Goal: Communication & Community: Participate in discussion

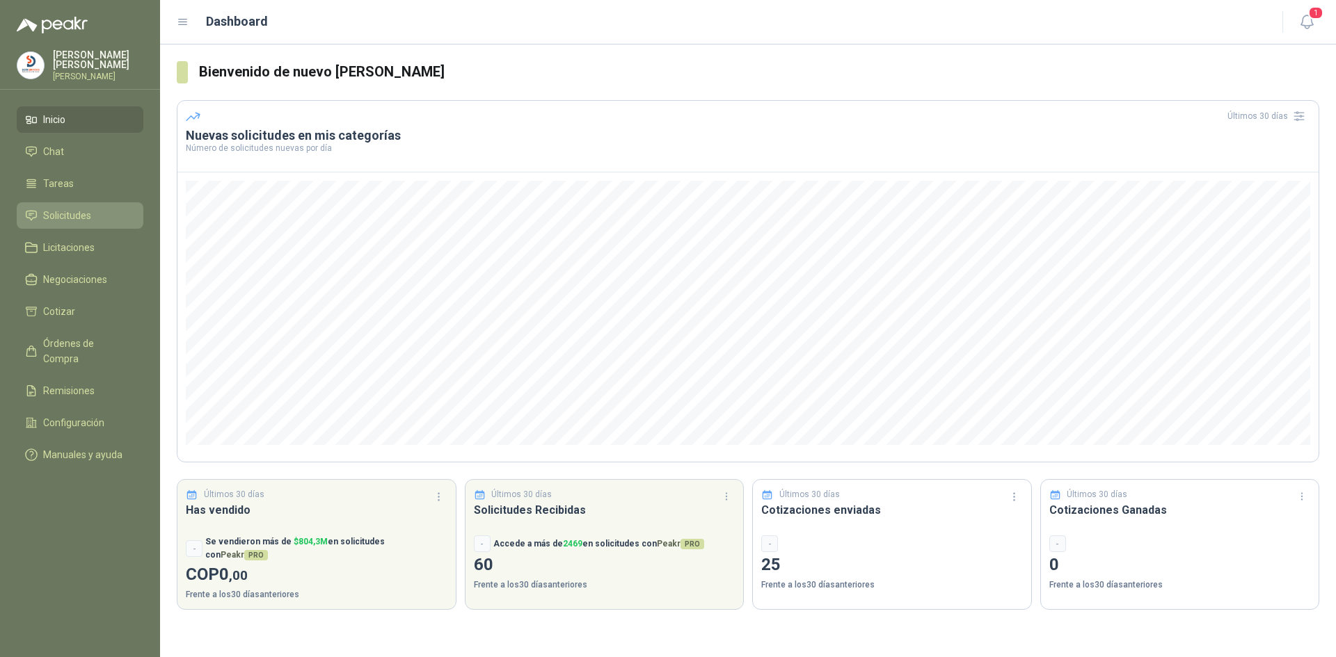
click at [78, 209] on span "Solicitudes" at bounding box center [67, 215] width 48 height 15
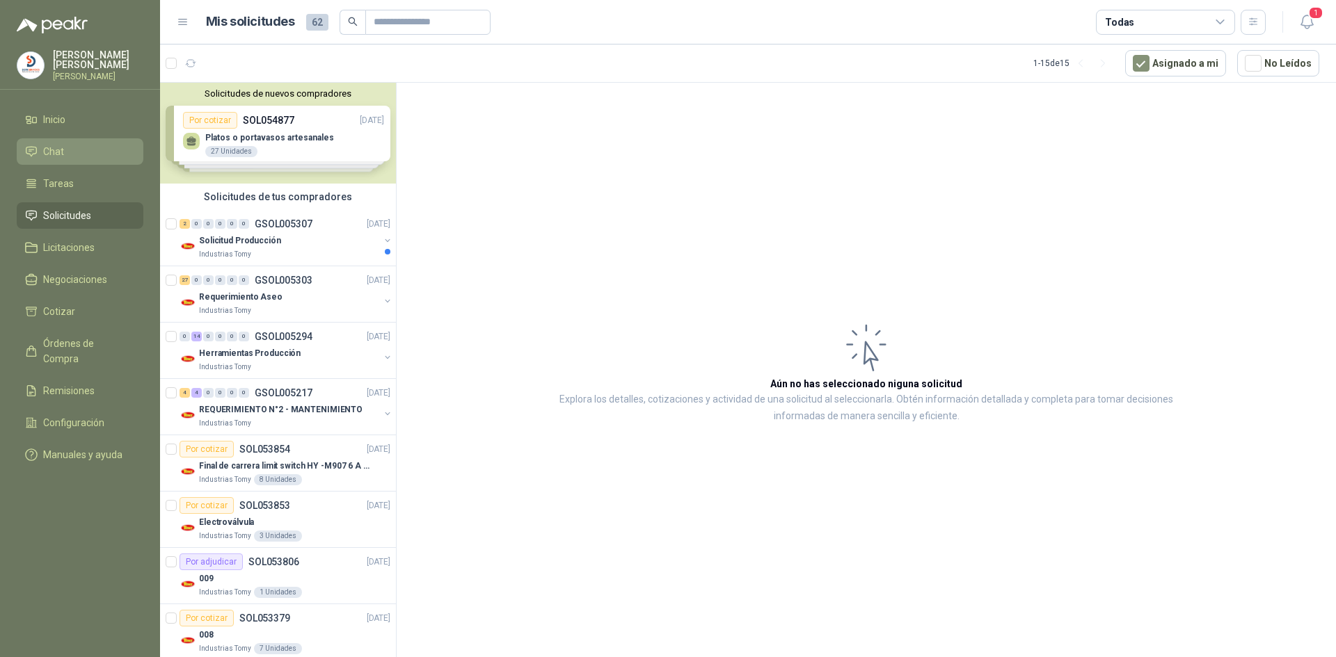
click at [74, 152] on li "Chat" at bounding box center [80, 151] width 110 height 15
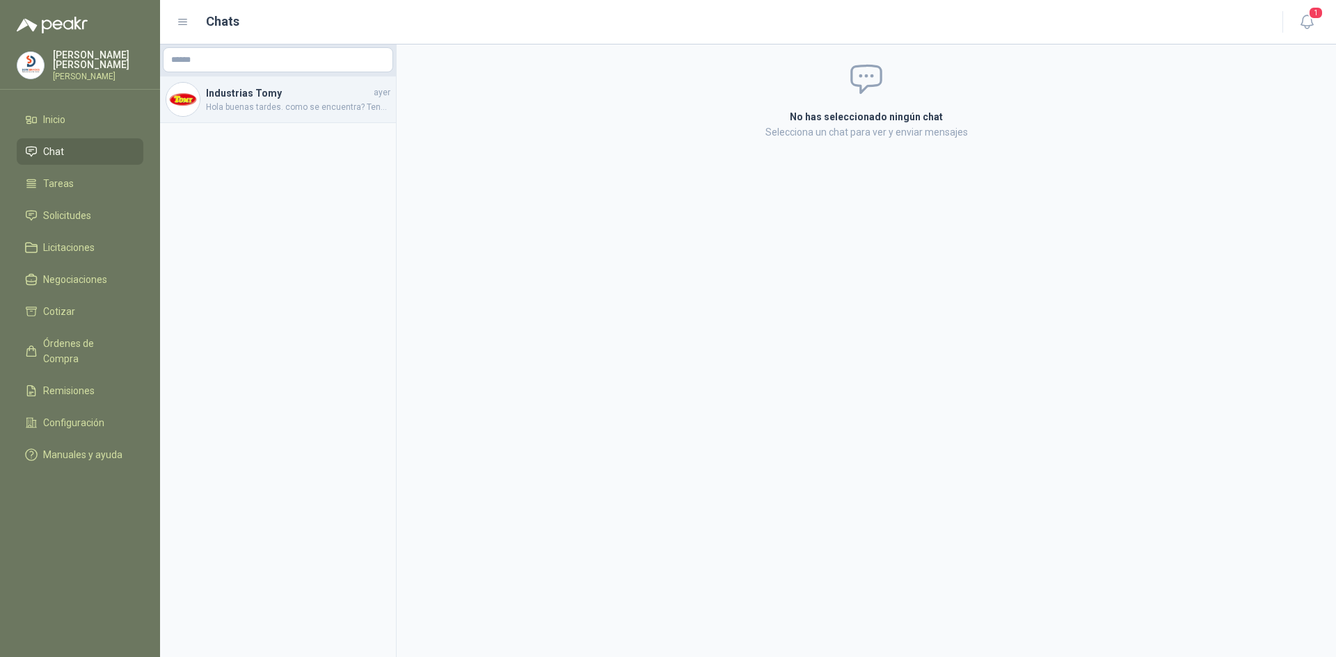
click at [255, 93] on h4 "Industrias Tomy" at bounding box center [288, 93] width 165 height 15
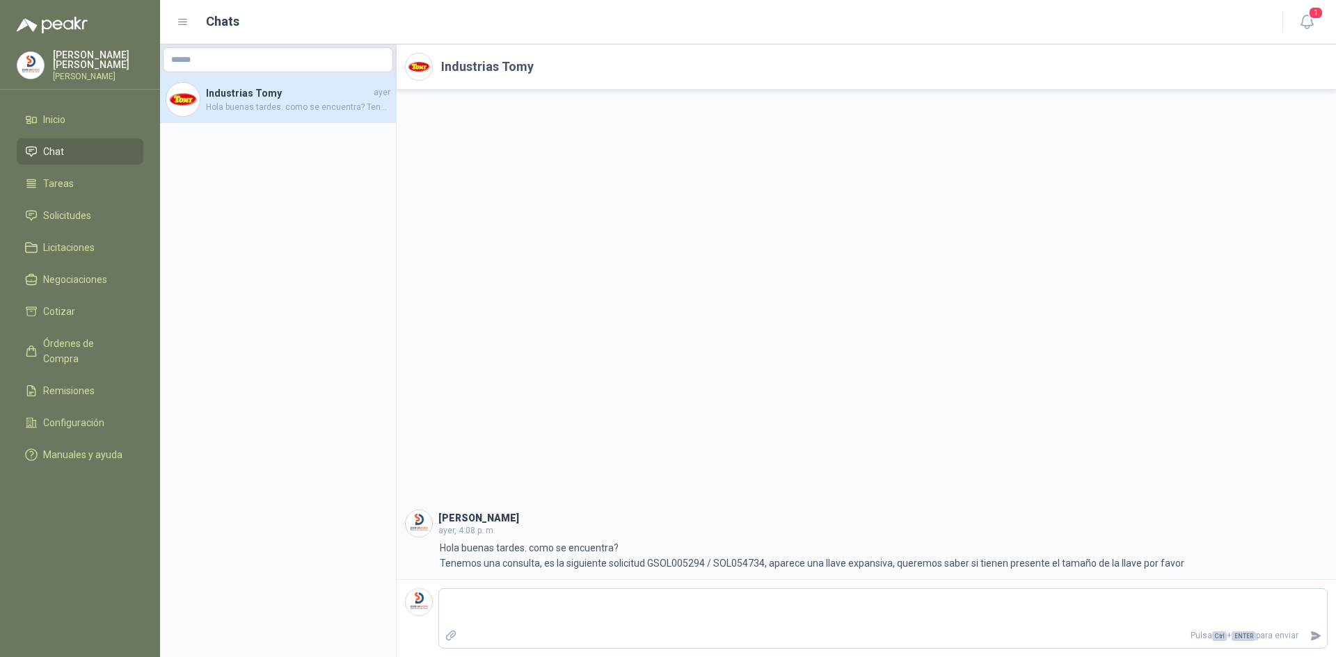
click at [63, 152] on li "Chat" at bounding box center [80, 151] width 110 height 15
